Goal: Transaction & Acquisition: Purchase product/service

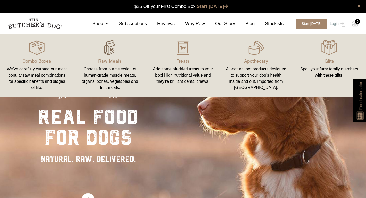
click at [108, 52] on img at bounding box center [109, 47] width 15 height 15
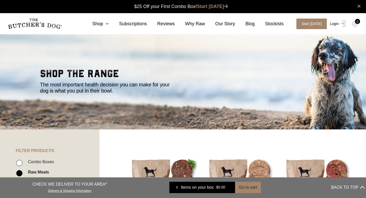
scroll to position [0, 0]
click at [335, 23] on link "Login" at bounding box center [337, 24] width 17 height 11
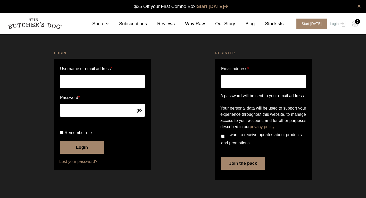
scroll to position [0, 0]
type input "[PERSON_NAME][EMAIL_ADDRESS][PERSON_NAME][DOMAIN_NAME]"
click at [82, 154] on button "Login" at bounding box center [82, 147] width 44 height 13
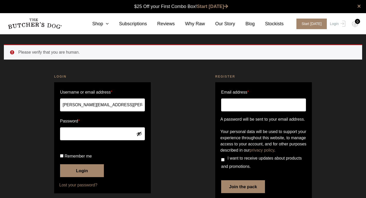
scroll to position [0, 0]
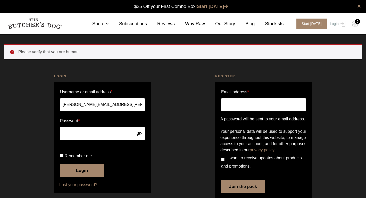
click at [85, 177] on button "Login" at bounding box center [82, 170] width 44 height 13
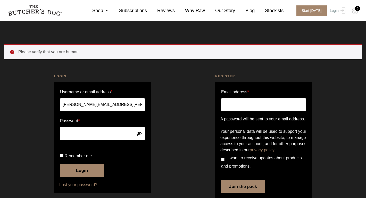
scroll to position [32, 0]
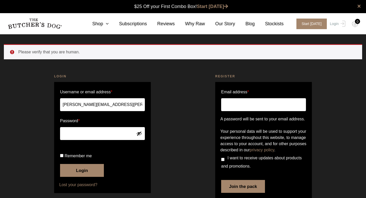
scroll to position [32, 0]
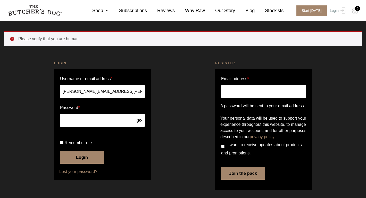
click at [82, 158] on button "Login" at bounding box center [82, 157] width 44 height 13
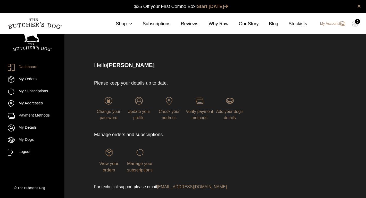
scroll to position [15, 0]
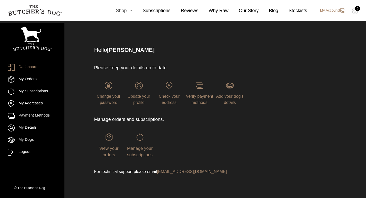
click at [122, 13] on link "Shop" at bounding box center [119, 10] width 27 height 7
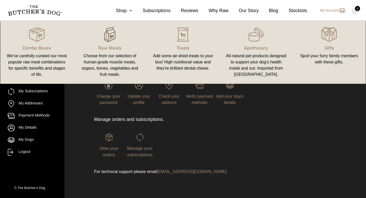
click at [109, 39] on img at bounding box center [109, 34] width 15 height 15
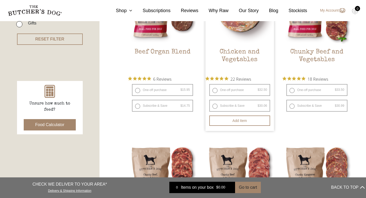
scroll to position [180, 0]
click at [215, 91] on label "One-off purchase $ 32.50 — or subscribe and save 7.5%" at bounding box center [239, 90] width 61 height 12
radio input "true"
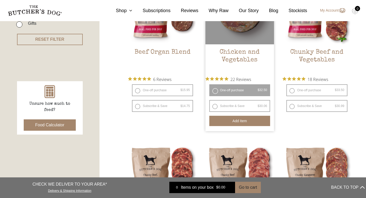
click at [254, 121] on button "Add item" at bounding box center [239, 121] width 61 height 10
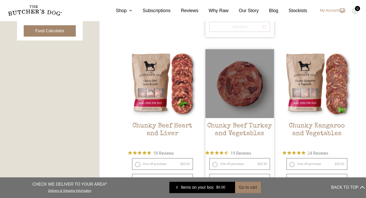
scroll to position [276, 0]
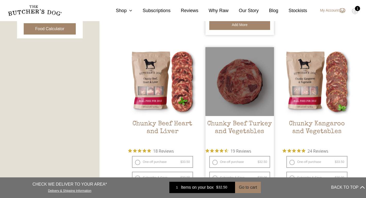
click at [215, 163] on label "One-off purchase $ 32.50 — or subscribe and save 7.5%" at bounding box center [239, 162] width 61 height 12
radio input "true"
radio input "false"
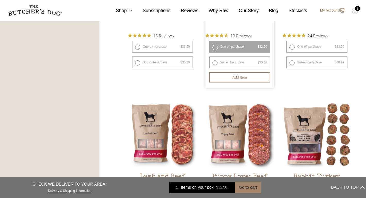
scroll to position [395, 0]
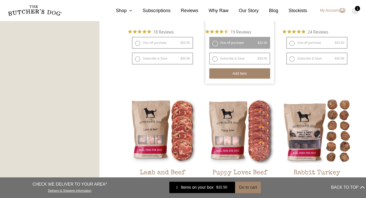
click at [257, 77] on button "Add item" at bounding box center [239, 73] width 61 height 10
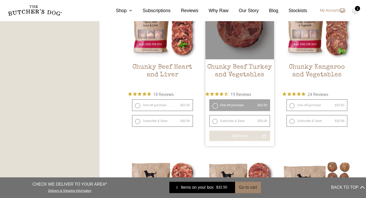
scroll to position [339, 0]
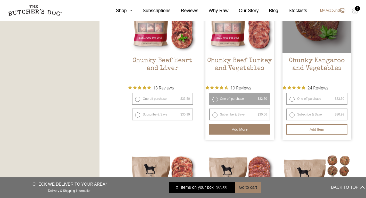
click at [292, 99] on label "One-off purchase $ 33.50 — or subscribe and save 7.5%" at bounding box center [317, 99] width 61 height 12
radio input "true"
radio input "false"
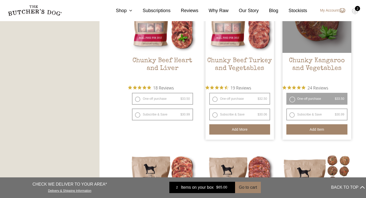
click at [321, 131] on button "Add item" at bounding box center [317, 129] width 61 height 10
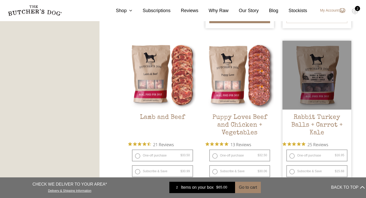
scroll to position [451, 0]
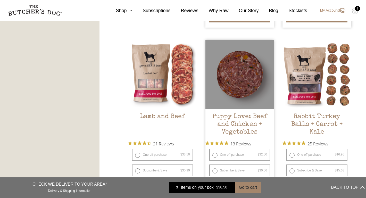
click at [214, 156] on label "One-off purchase $ 32.50 — or subscribe and save 7.5%" at bounding box center [239, 155] width 61 height 12
radio input "true"
radio input "false"
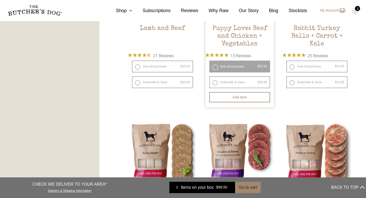
scroll to position [540, 0]
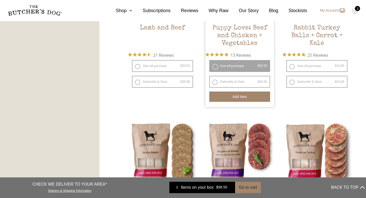
click at [250, 98] on button "Add item" at bounding box center [239, 97] width 61 height 10
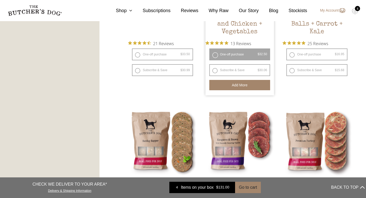
scroll to position [552, 0]
click at [139, 55] on label "One-off purchase $ 33.50 — or subscribe and save 7.5%" at bounding box center [162, 54] width 61 height 12
radio input "true"
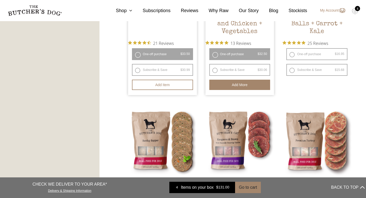
radio input "false"
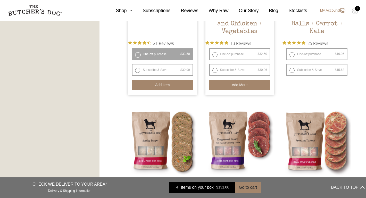
click at [167, 84] on button "Add item" at bounding box center [162, 85] width 61 height 10
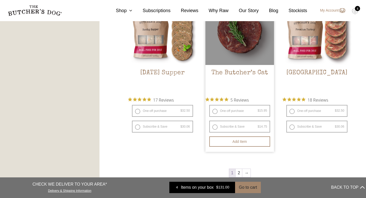
scroll to position [664, 0]
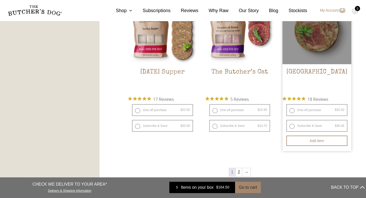
click at [292, 111] on label "One-off purchase $ 32.50 — or subscribe and save 7.5%" at bounding box center [317, 110] width 61 height 12
radio input "true"
radio input "false"
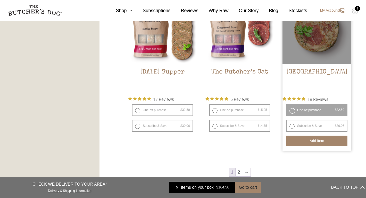
click at [323, 143] on button "Add item" at bounding box center [317, 141] width 61 height 10
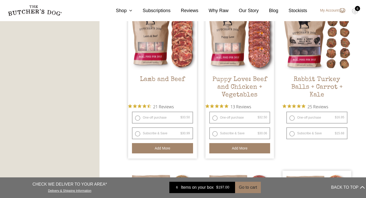
scroll to position [0, 0]
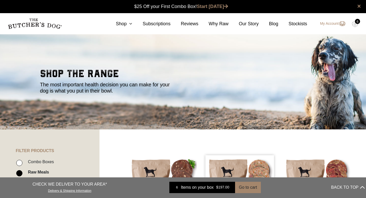
click at [357, 24] on div "6" at bounding box center [357, 21] width 5 height 5
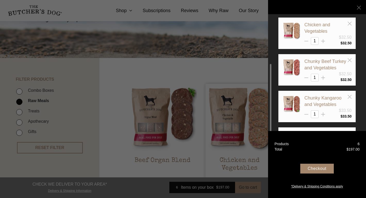
scroll to position [71, 0]
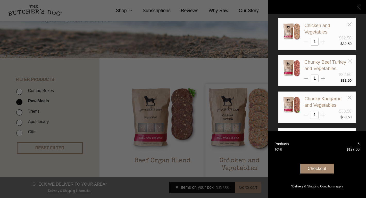
click at [319, 168] on div "Checkout" at bounding box center [318, 169] width 34 height 10
